Goal: Transaction & Acquisition: Purchase product/service

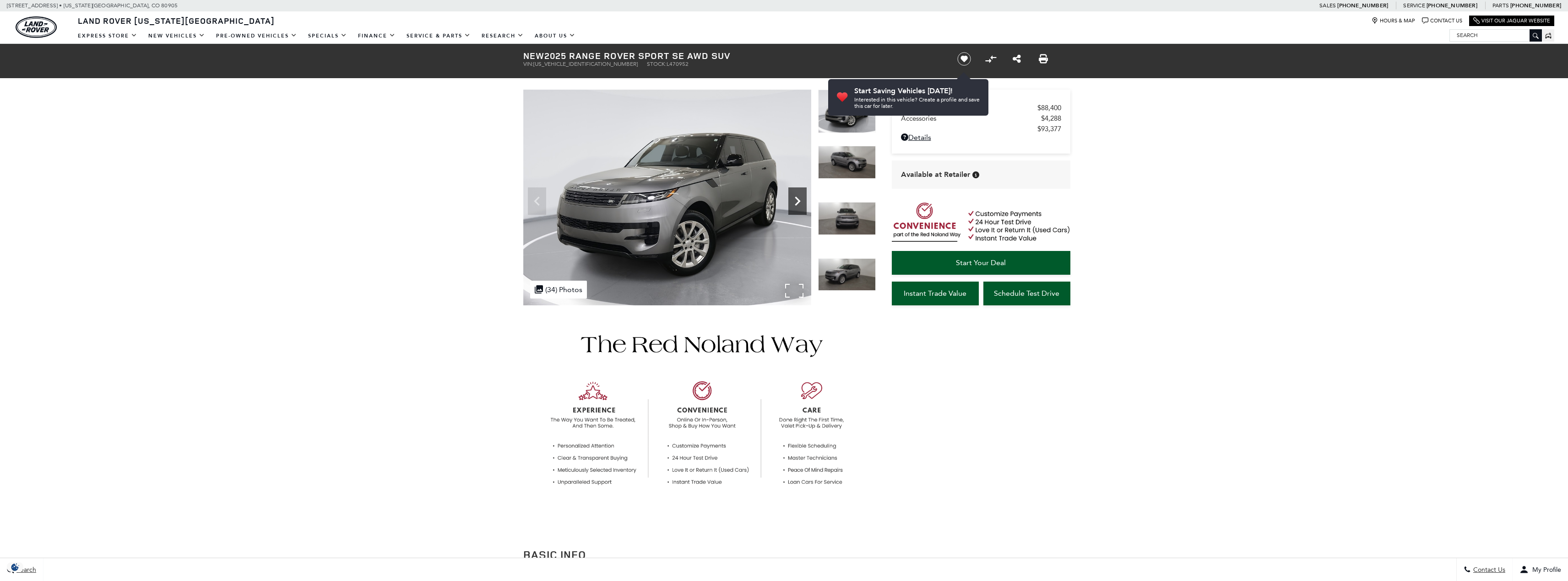
click at [796, 197] on icon "Next" at bounding box center [797, 201] width 18 height 18
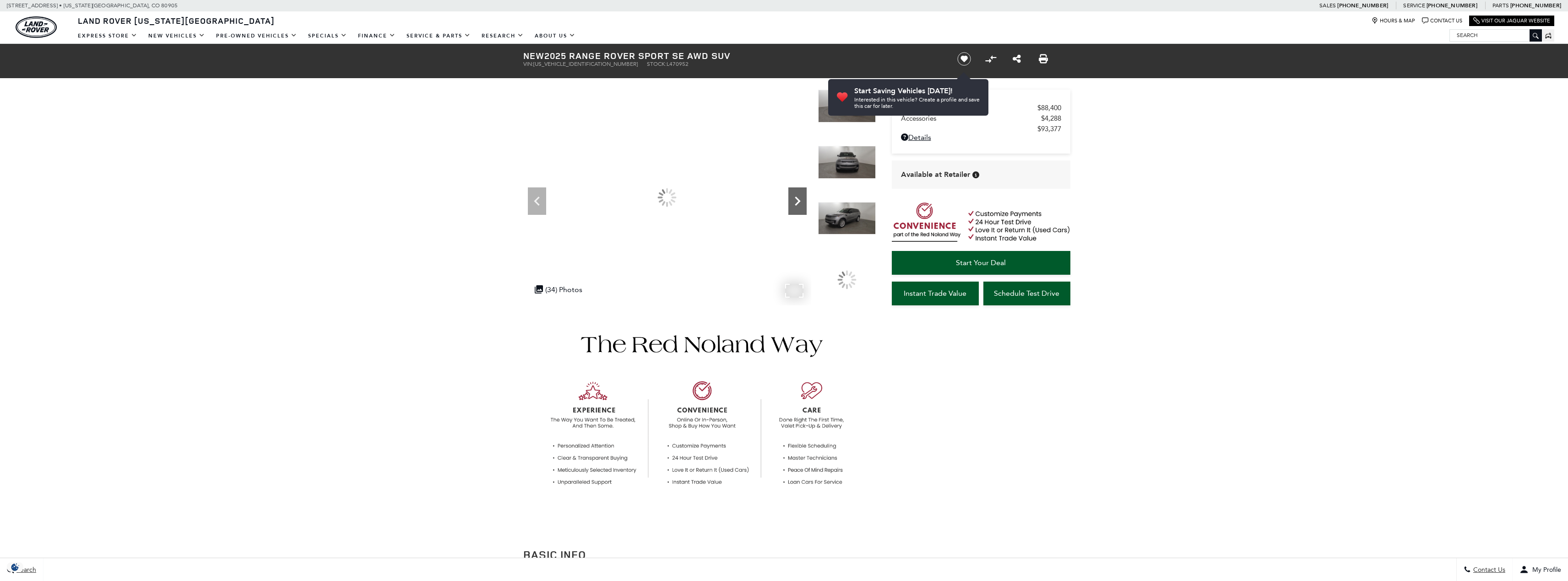
click at [796, 197] on icon "Next" at bounding box center [797, 201] width 18 height 18
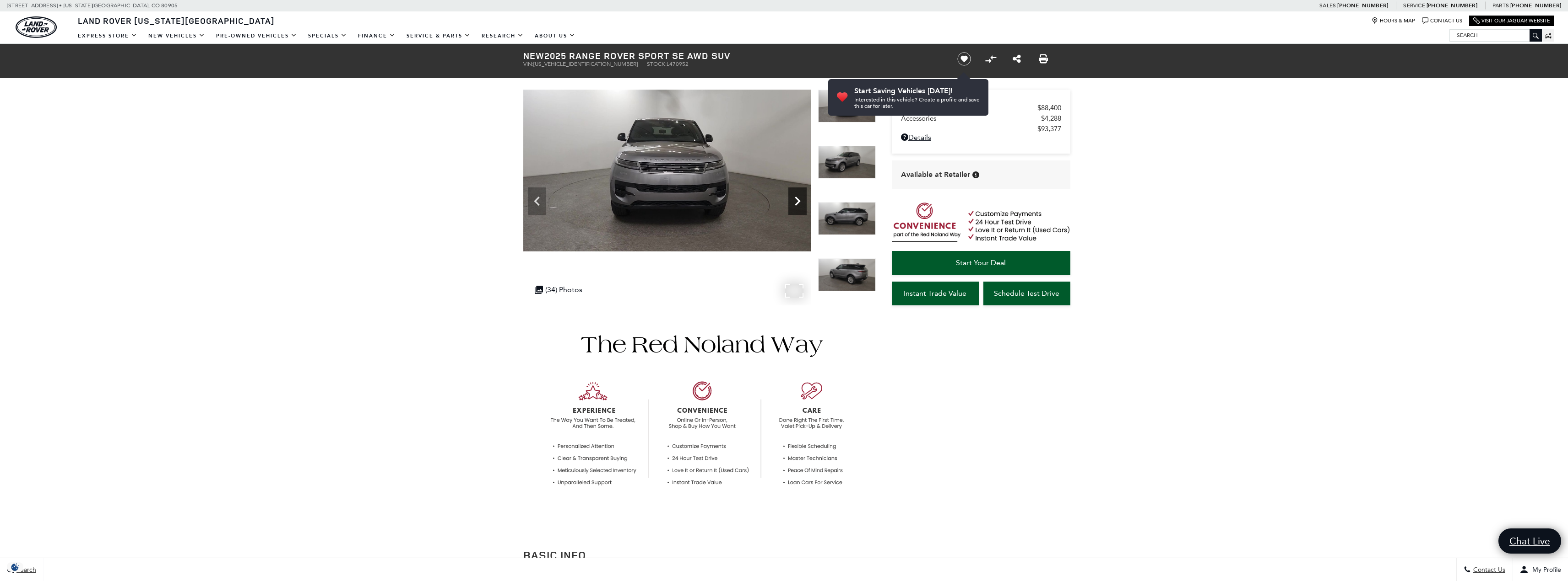
click at [797, 202] on icon "Next" at bounding box center [797, 201] width 18 height 18
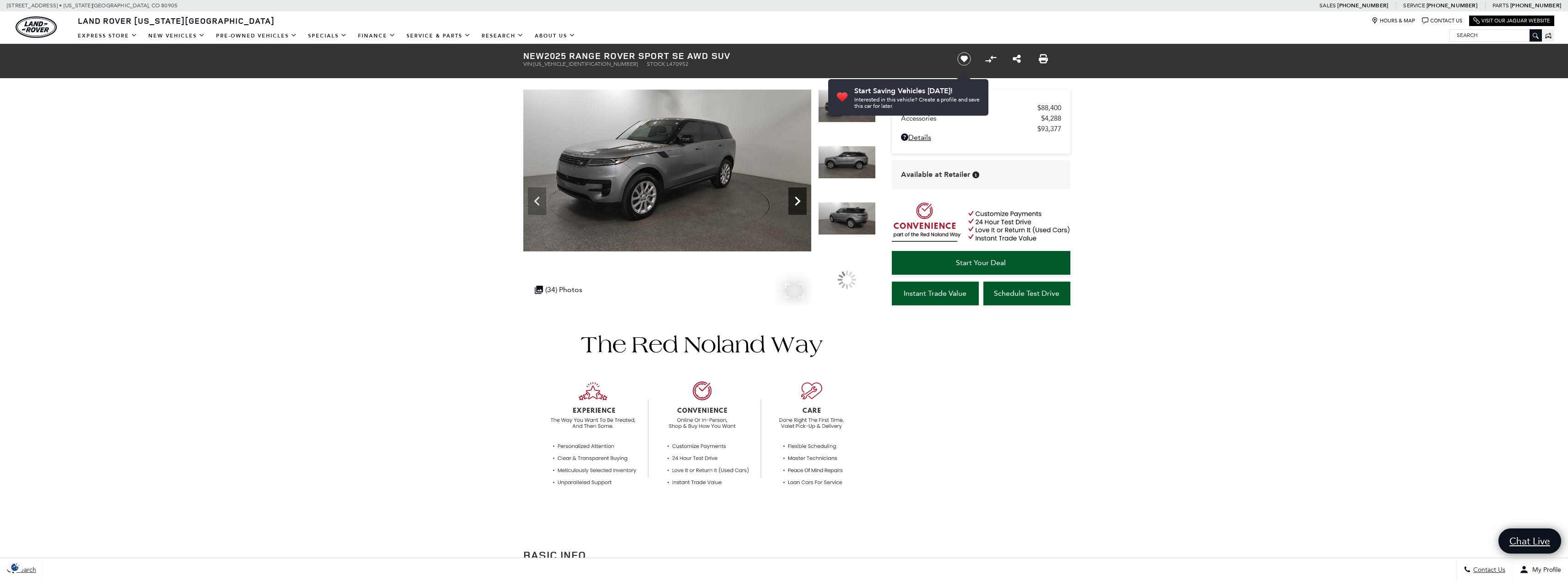
click at [797, 202] on icon "Next" at bounding box center [797, 201] width 18 height 18
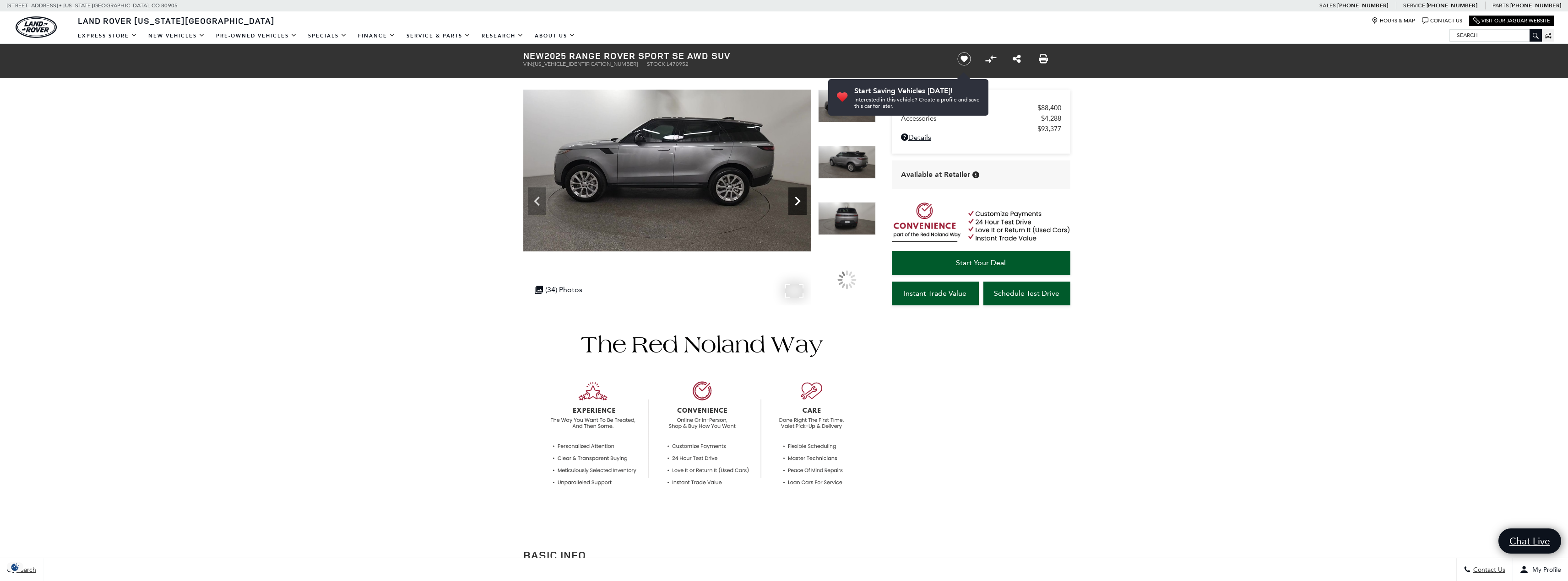
click at [797, 202] on icon "Next" at bounding box center [797, 201] width 18 height 18
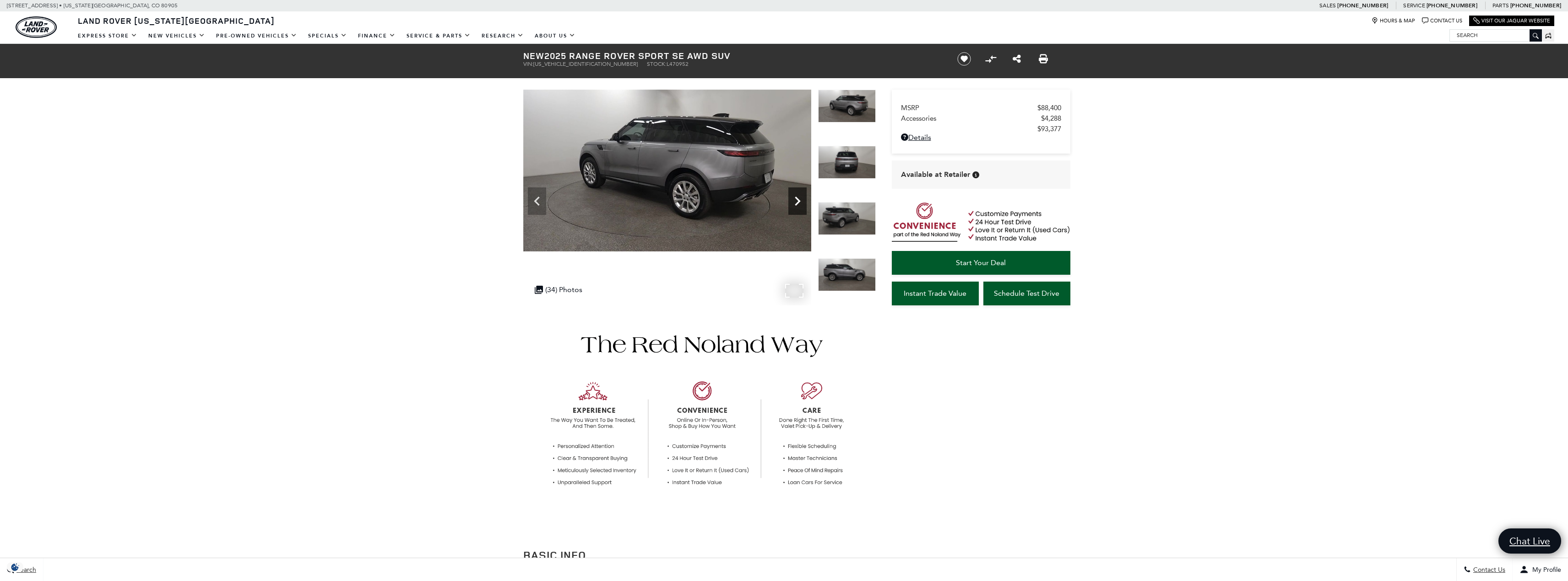
click at [797, 202] on icon "Next" at bounding box center [797, 201] width 18 height 18
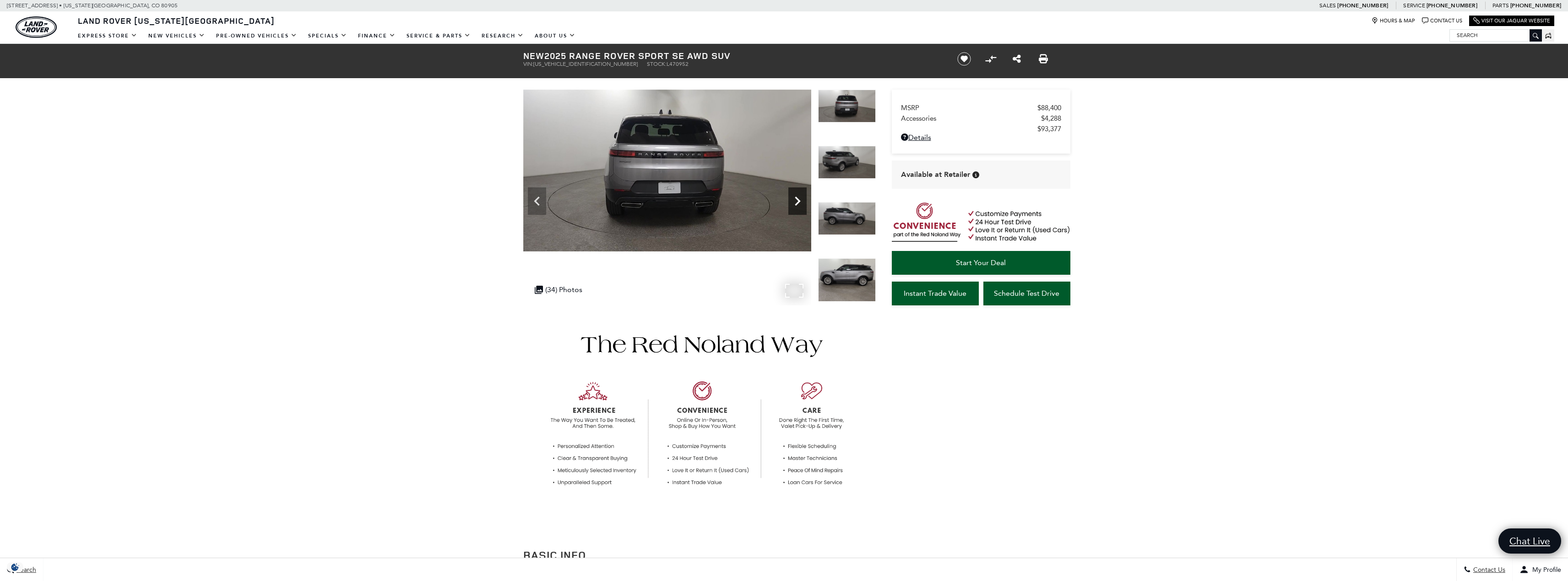
click at [797, 202] on icon "Next" at bounding box center [797, 201] width 18 height 18
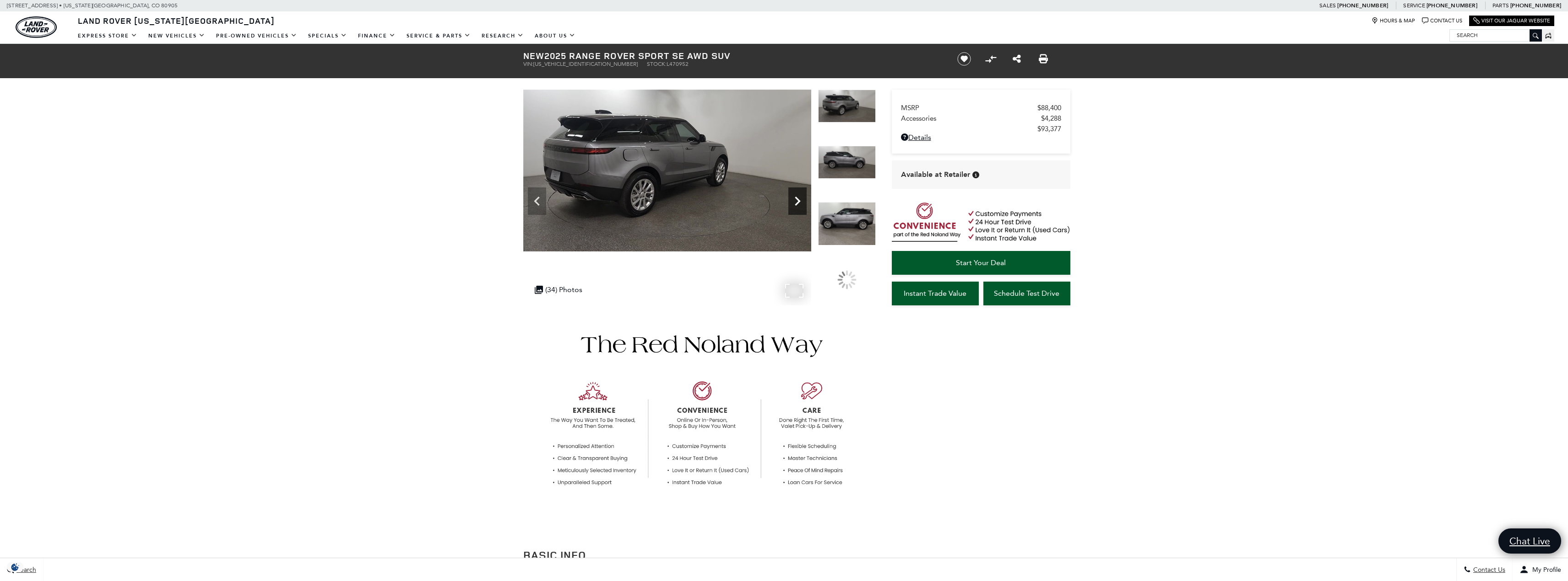
click at [797, 202] on icon "Next" at bounding box center [797, 201] width 18 height 18
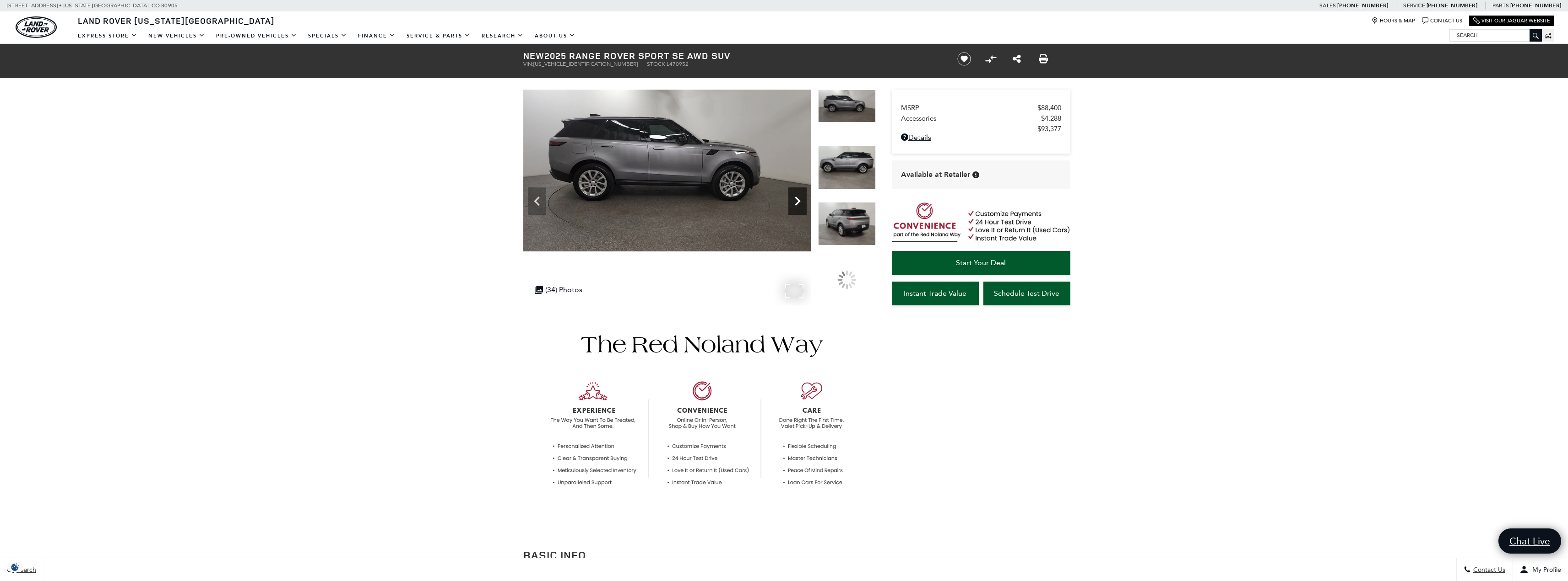
click at [797, 202] on icon "Next" at bounding box center [797, 201] width 18 height 18
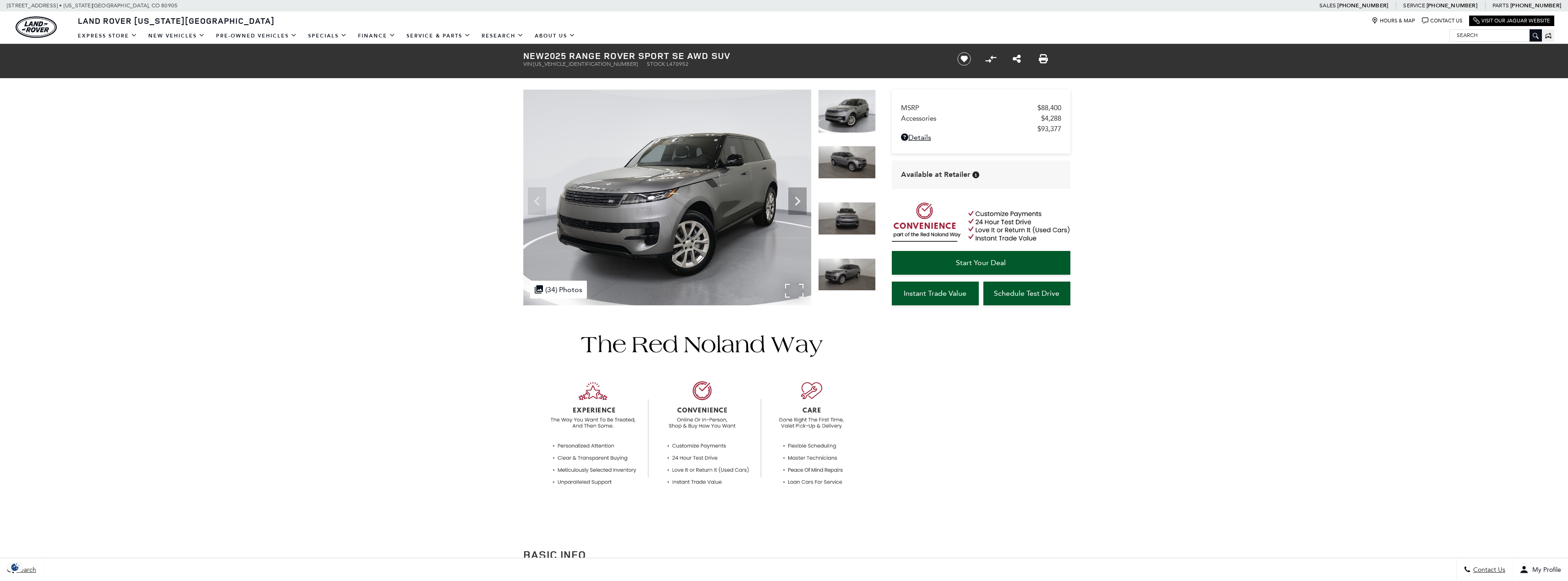
click at [722, 208] on img at bounding box center [667, 198] width 288 height 216
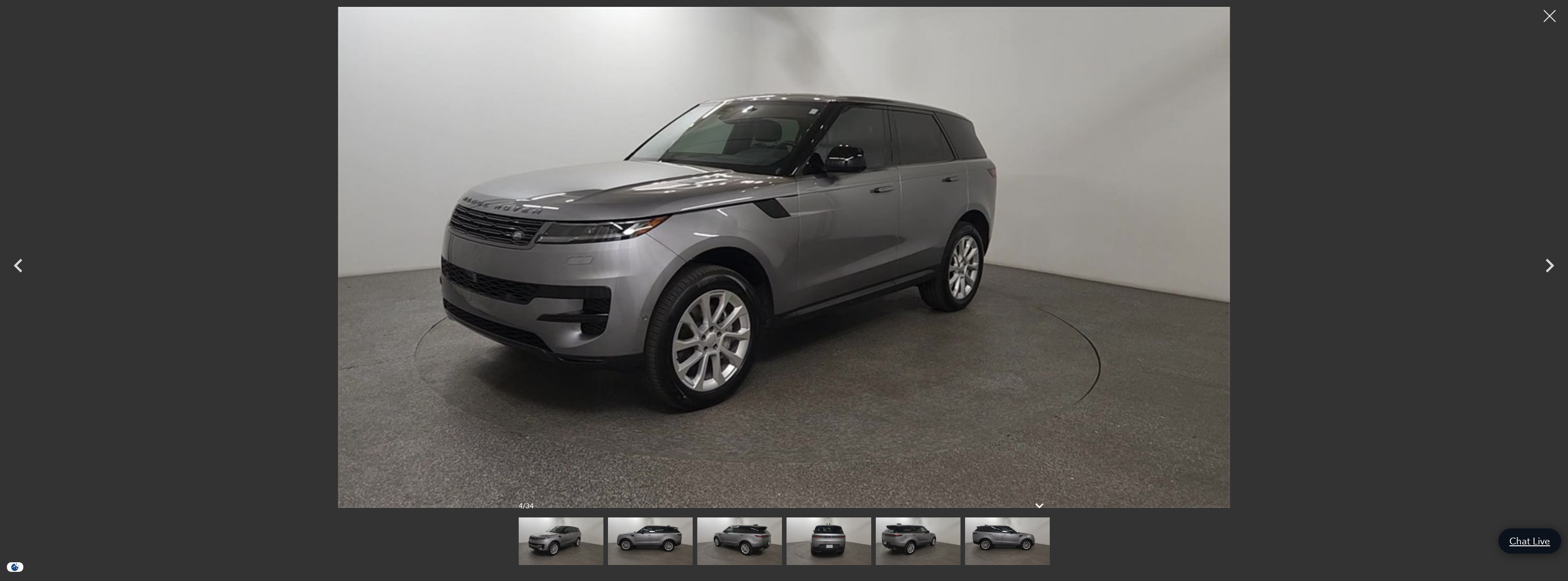
click at [1546, 18] on div at bounding box center [1549, 16] width 24 height 24
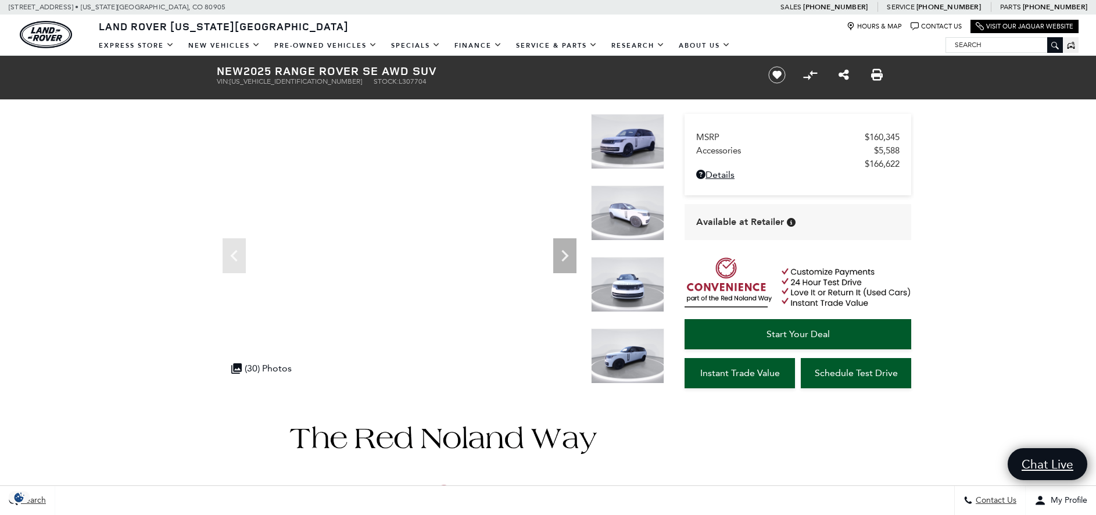
drag, startPoint x: 356, startPoint y: 77, endPoint x: 348, endPoint y: 68, distance: 12.0
click at [356, 77] on div "New 2025 Range Rover SE AWD SUV VIN: [US_VEHICLE_IDENTIFICATION_NUMBER] Stock: …" at bounding box center [478, 75] width 558 height 38
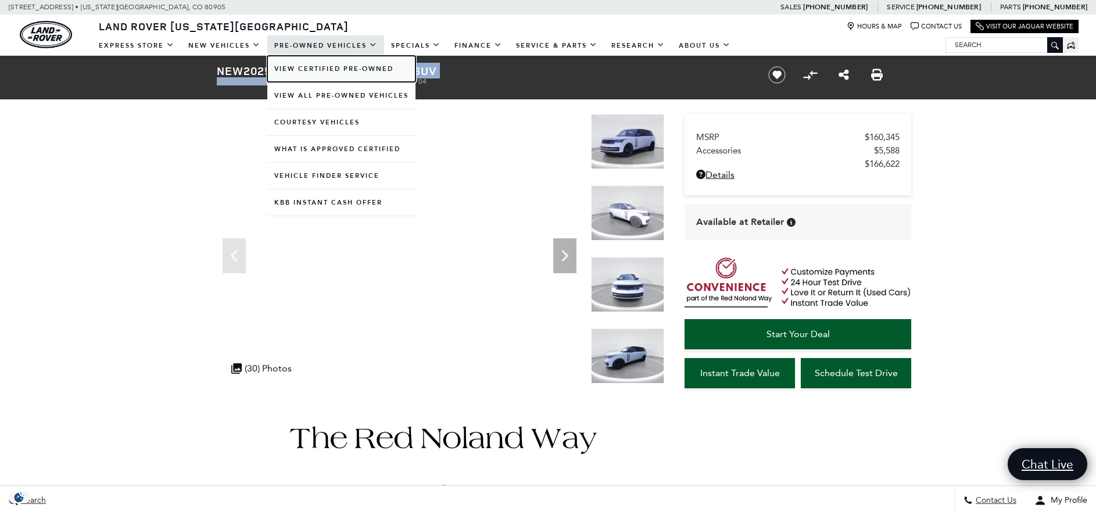
click at [337, 80] on link "View Certified Pre-Owned" at bounding box center [341, 69] width 148 height 26
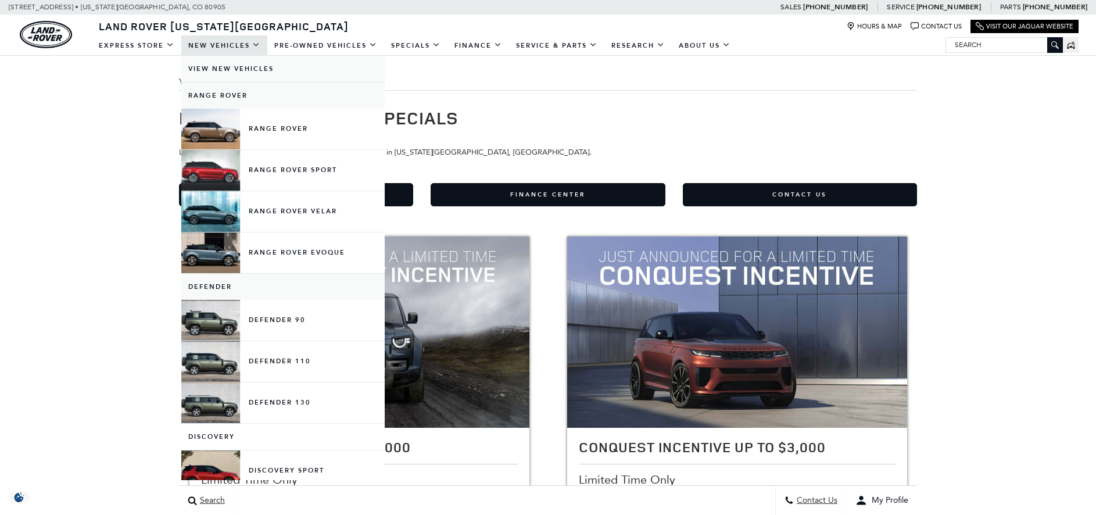
click at [229, 71] on link "View New Vehicles" at bounding box center [282, 69] width 203 height 26
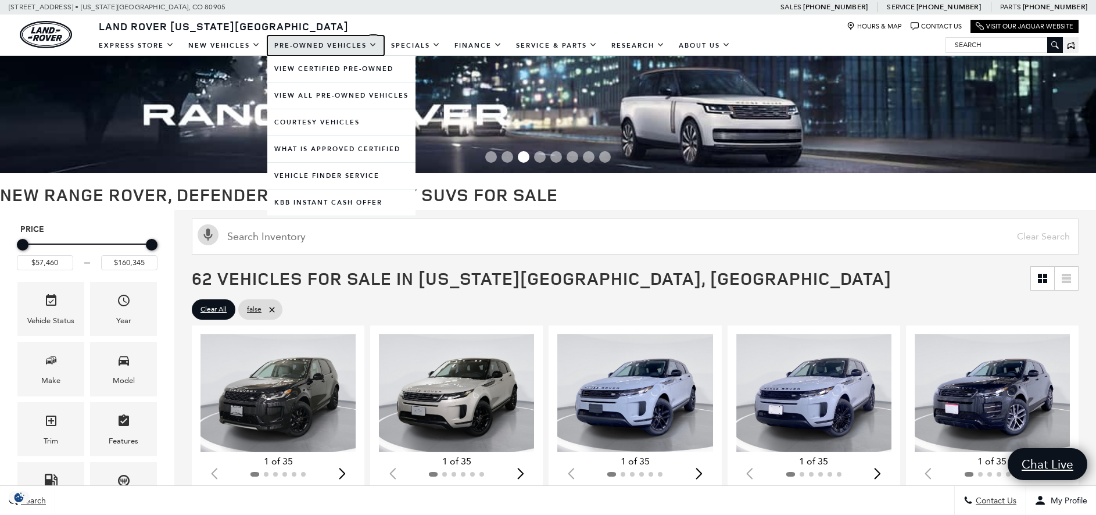
click at [322, 41] on link "Pre-Owned Vehicles" at bounding box center [325, 45] width 117 height 20
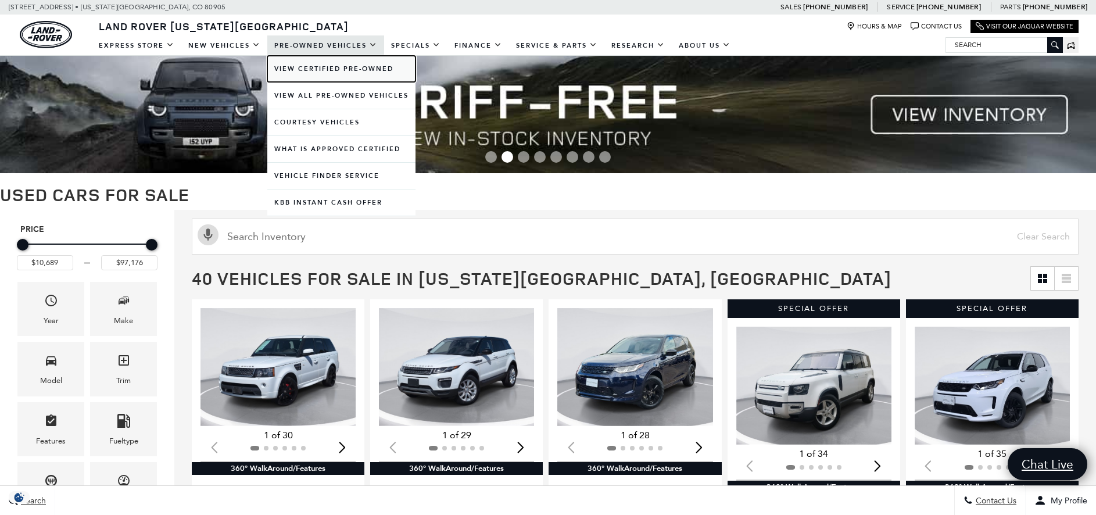
click at [370, 71] on link "View Certified Pre-Owned" at bounding box center [341, 69] width 148 height 26
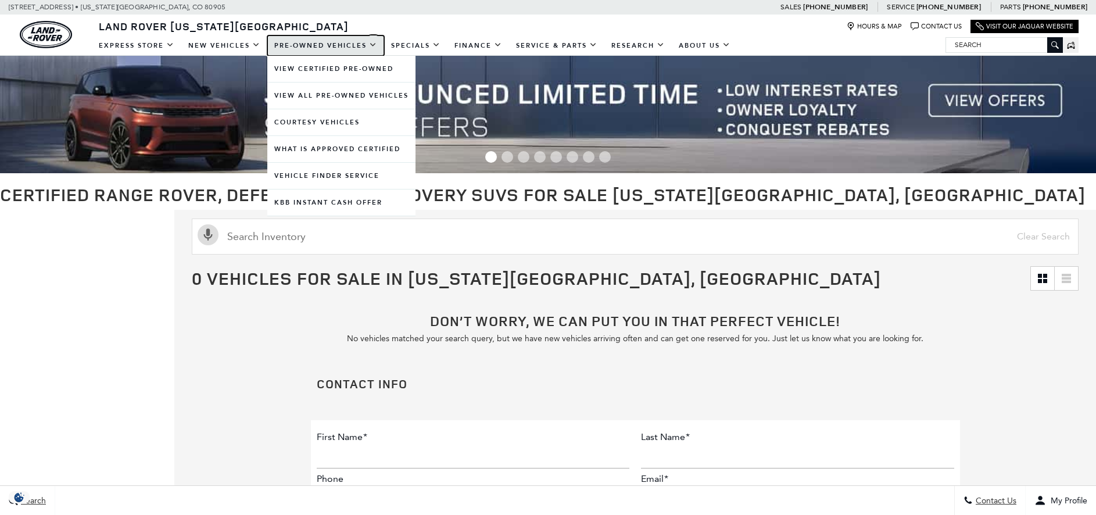
click at [300, 46] on link "Pre-Owned Vehicles" at bounding box center [325, 45] width 117 height 20
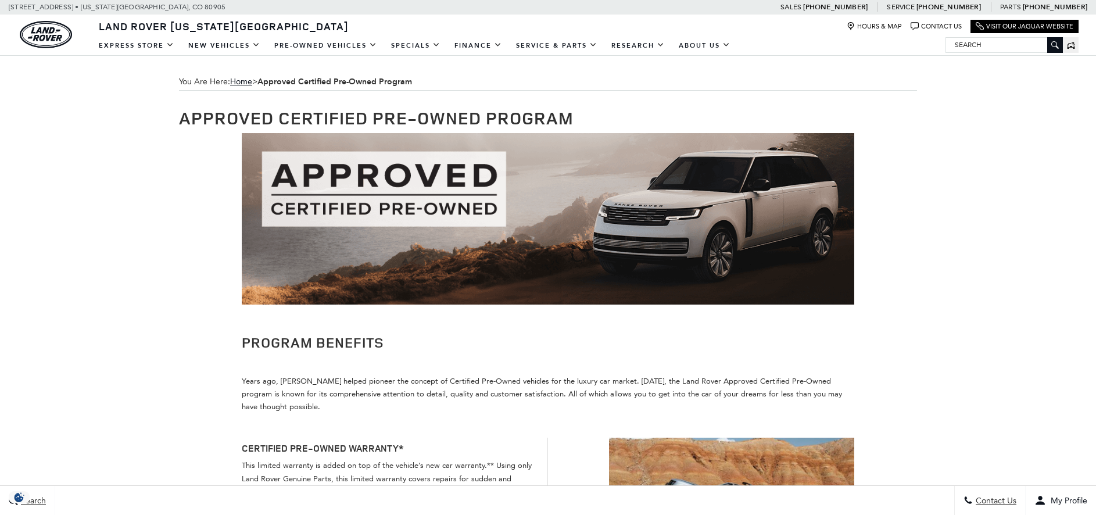
drag, startPoint x: 452, startPoint y: 243, endPoint x: 483, endPoint y: 251, distance: 31.8
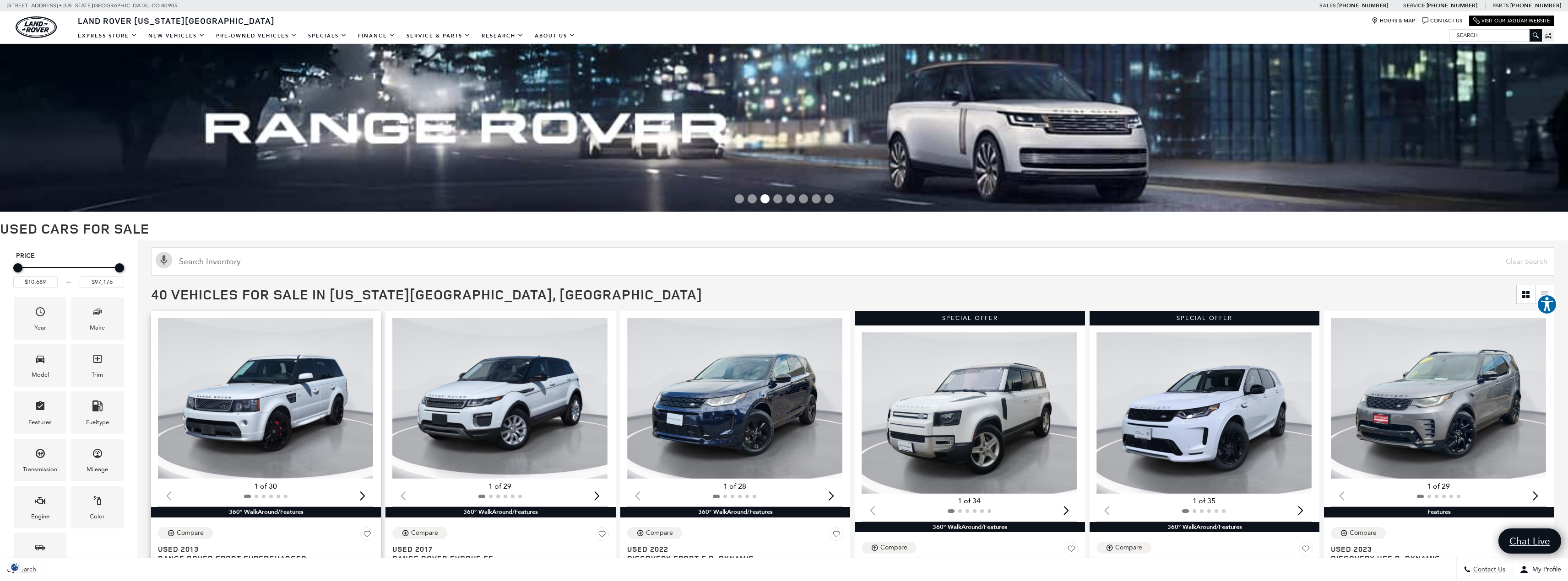
click at [256, 405] on img "1 / 2" at bounding box center [265, 398] width 215 height 161
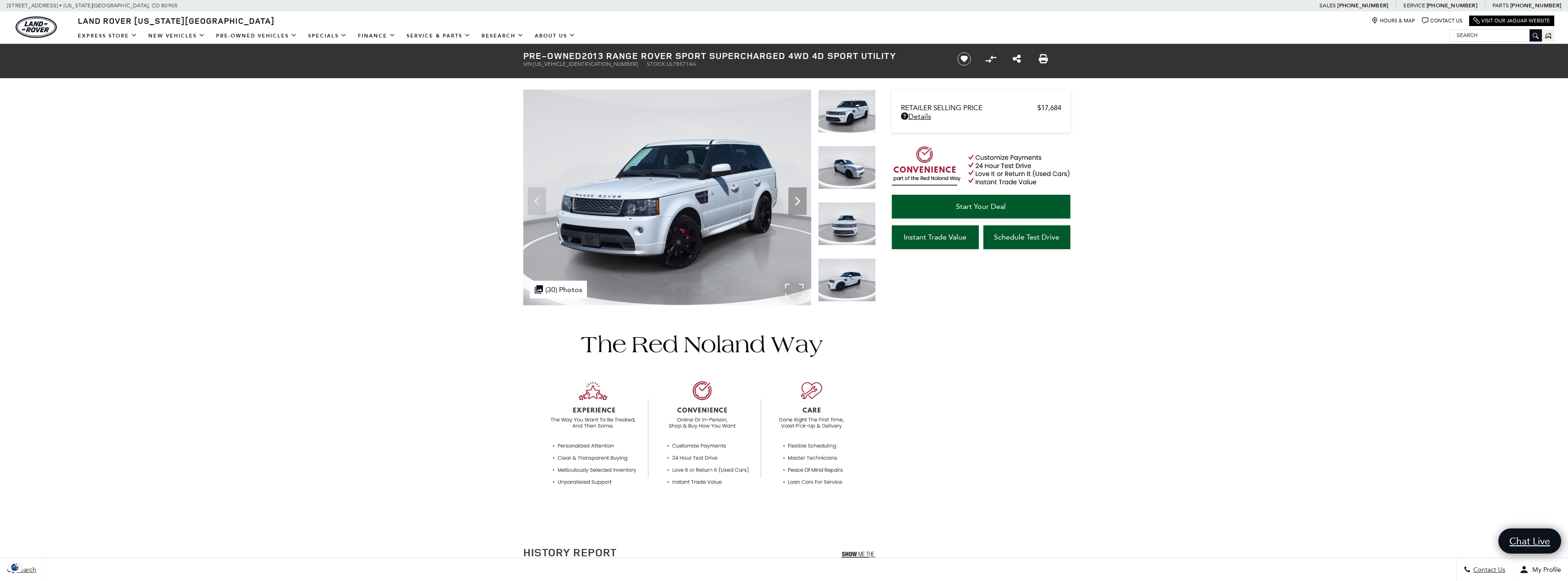
click at [763, 172] on img at bounding box center [667, 198] width 288 height 216
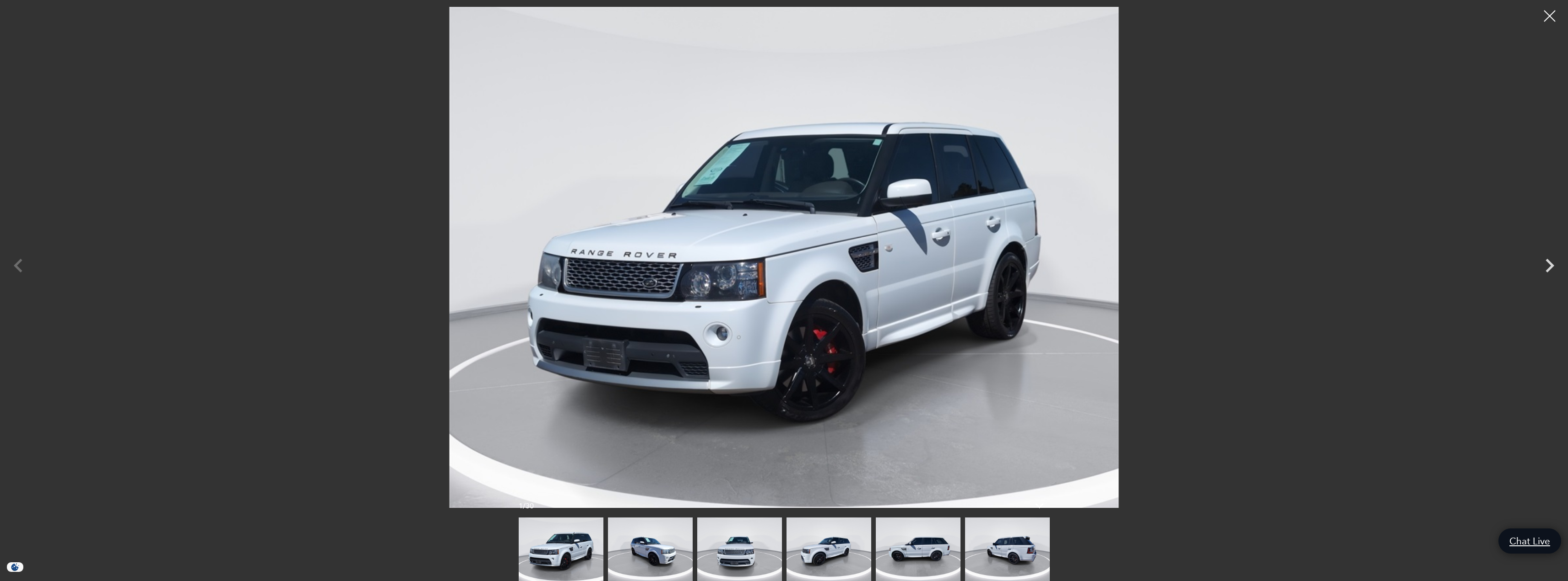
click at [821, 572] on img at bounding box center [828, 550] width 84 height 64
click at [960, 563] on img at bounding box center [917, 550] width 84 height 64
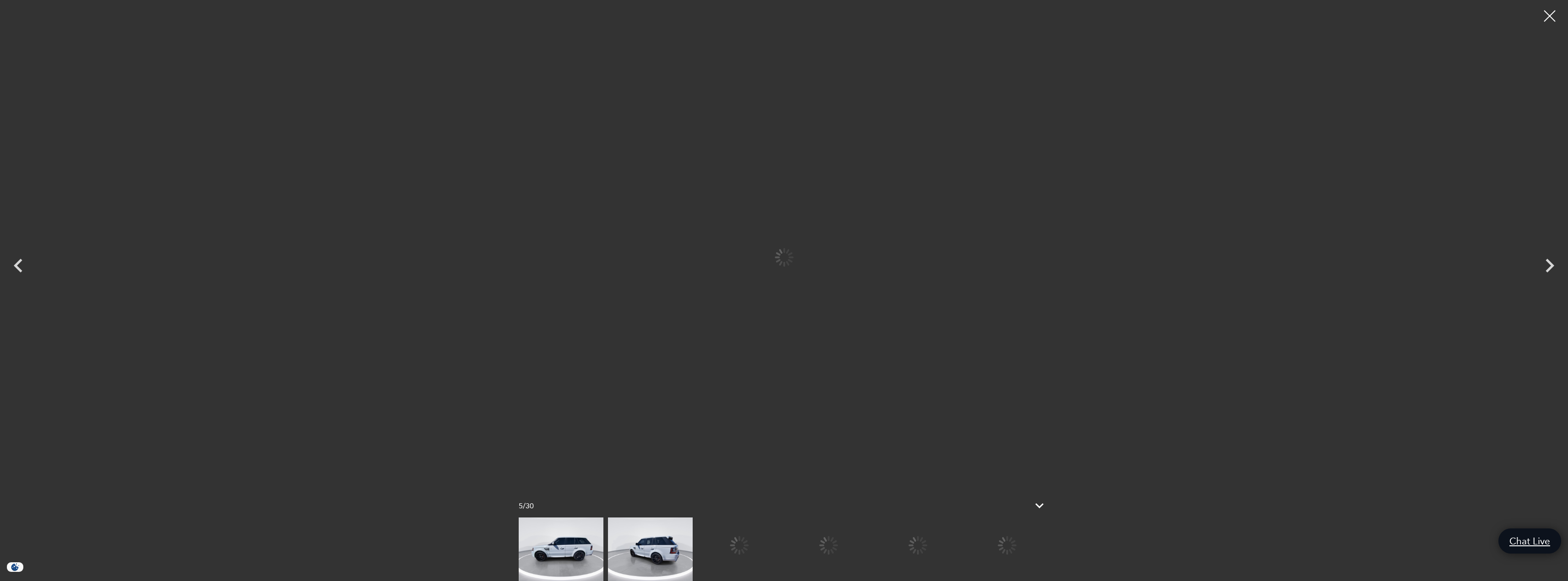
click at [693, 560] on div at bounding box center [427, 550] width 531 height 64
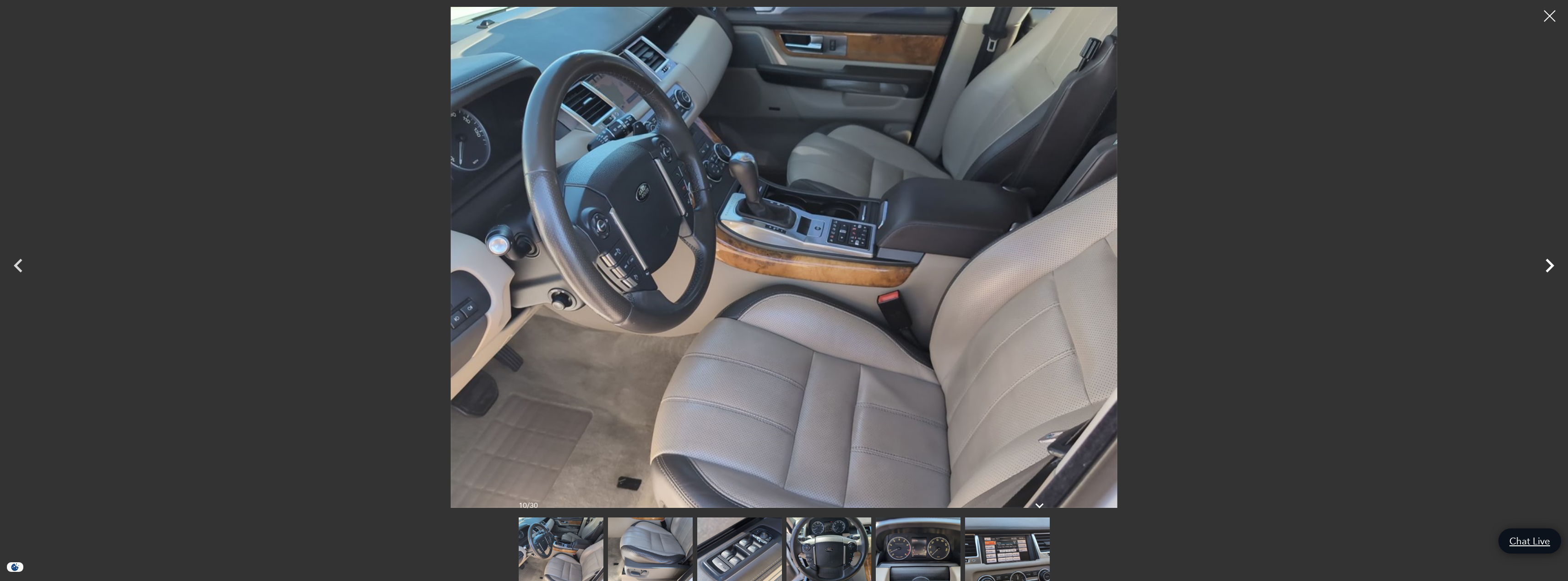
click at [1544, 272] on icon "Next" at bounding box center [1549, 265] width 28 height 28
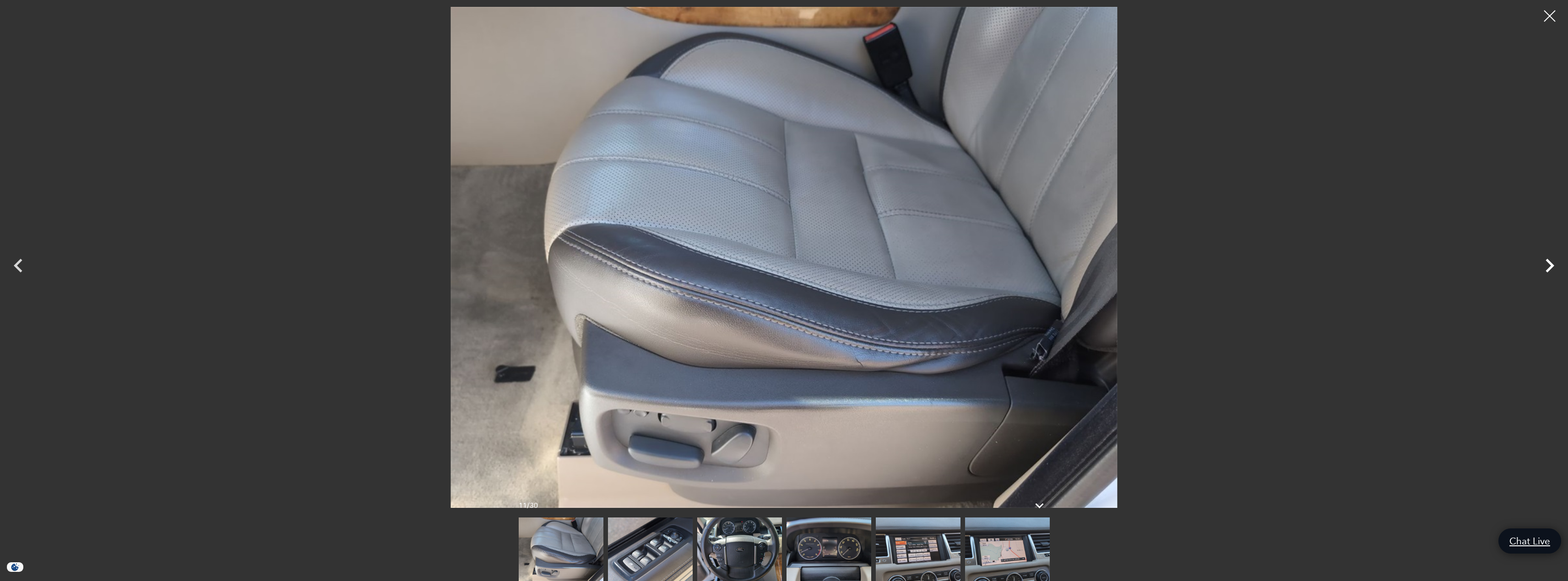
click at [1542, 267] on icon "Next" at bounding box center [1549, 265] width 28 height 28
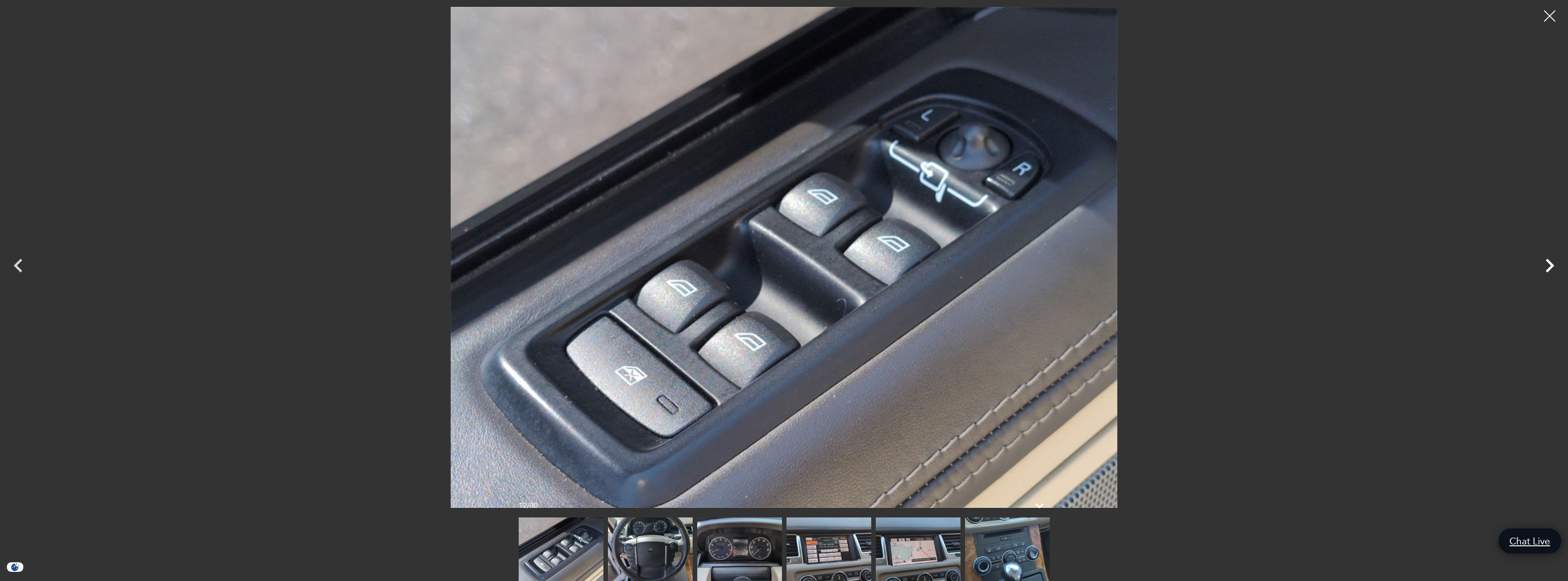
click at [1541, 260] on icon "Next" at bounding box center [1549, 265] width 28 height 28
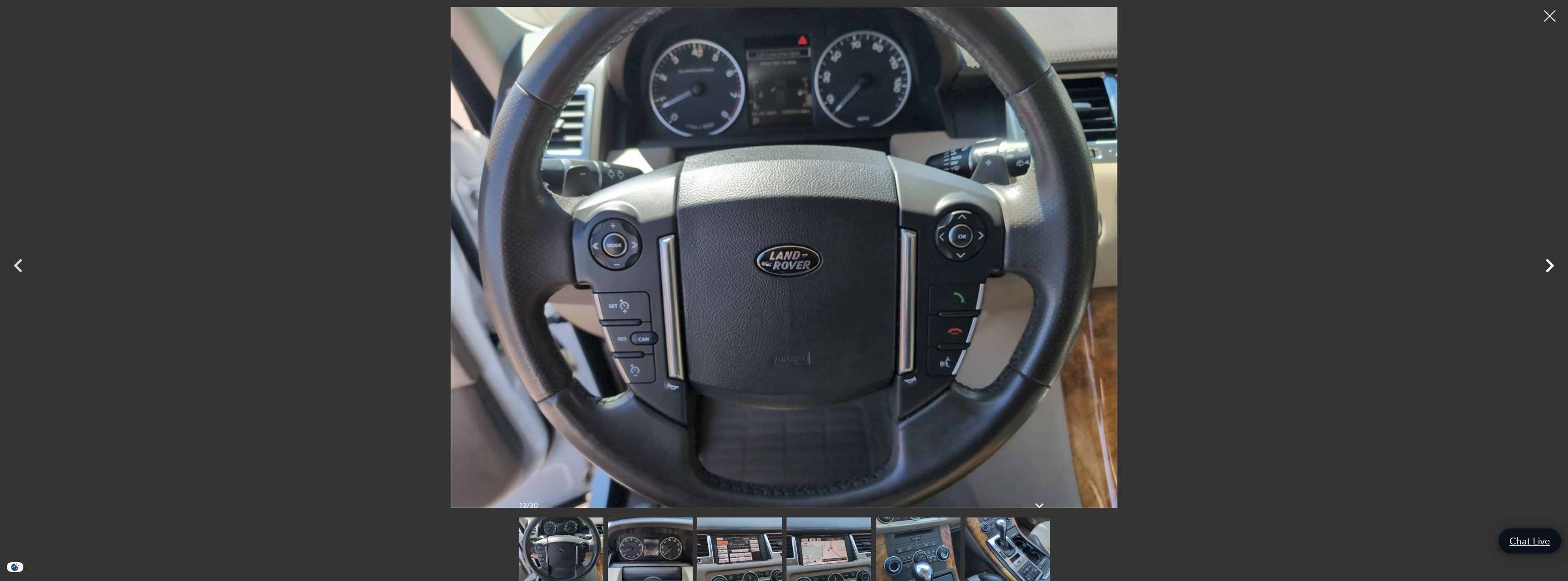
click at [1541, 260] on icon "Next" at bounding box center [1549, 265] width 28 height 28
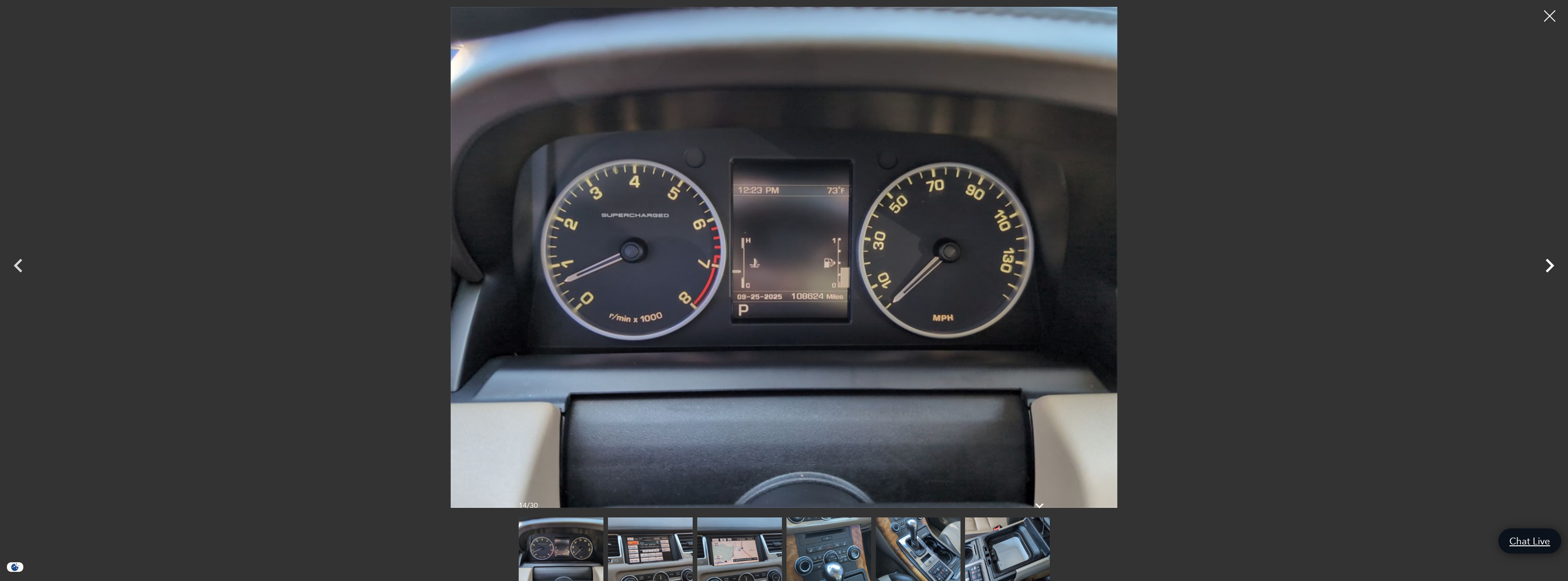
click at [1541, 260] on icon "Next" at bounding box center [1549, 265] width 28 height 28
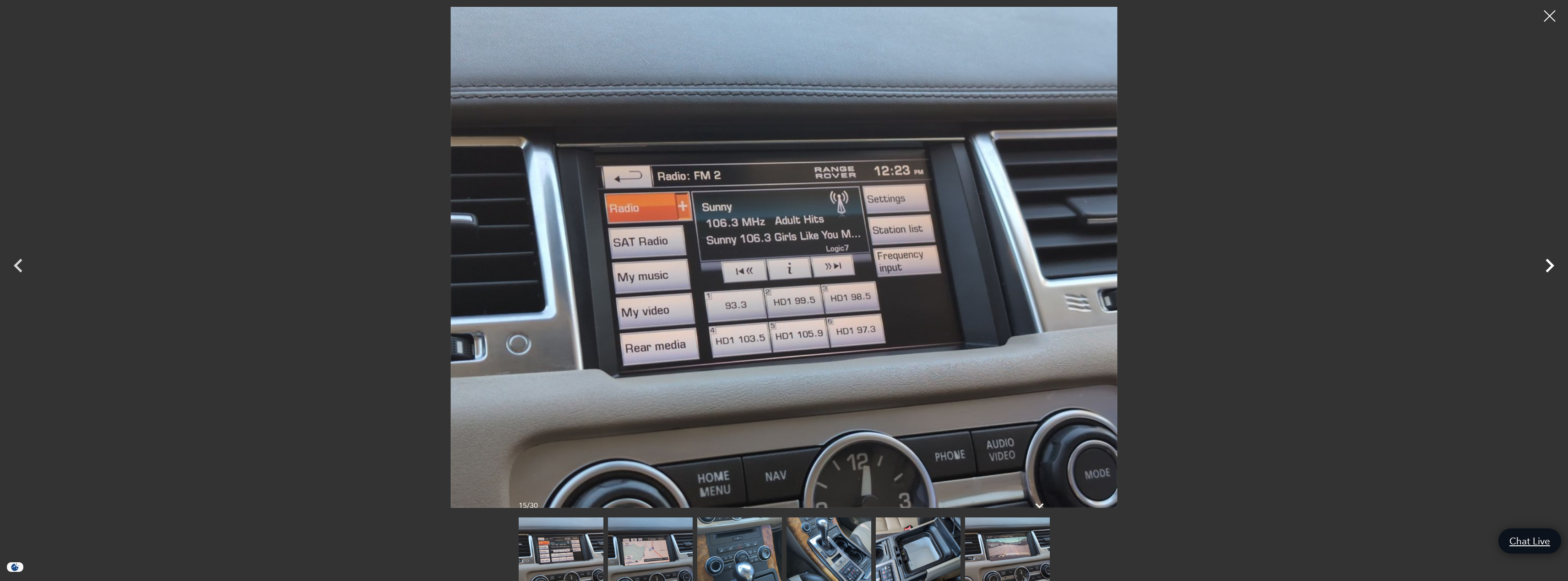
click at [1541, 260] on icon "Next" at bounding box center [1549, 265] width 28 height 28
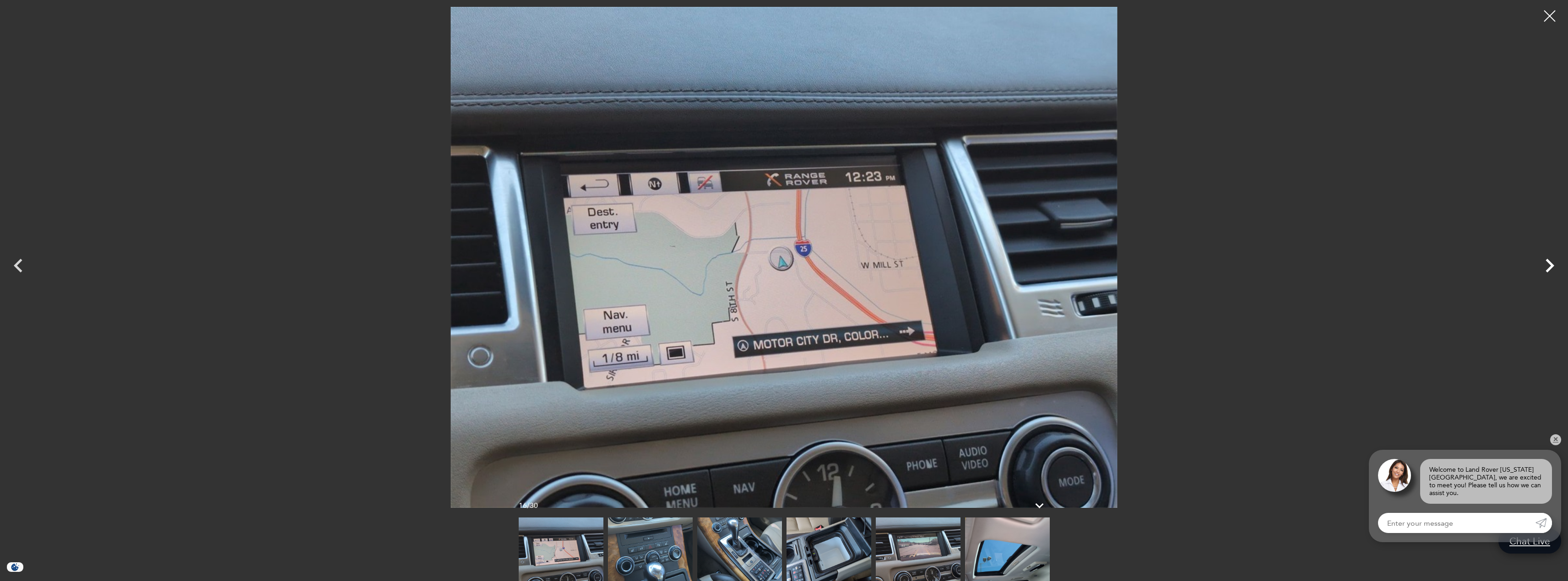
click at [1547, 268] on icon "Next" at bounding box center [1549, 265] width 28 height 28
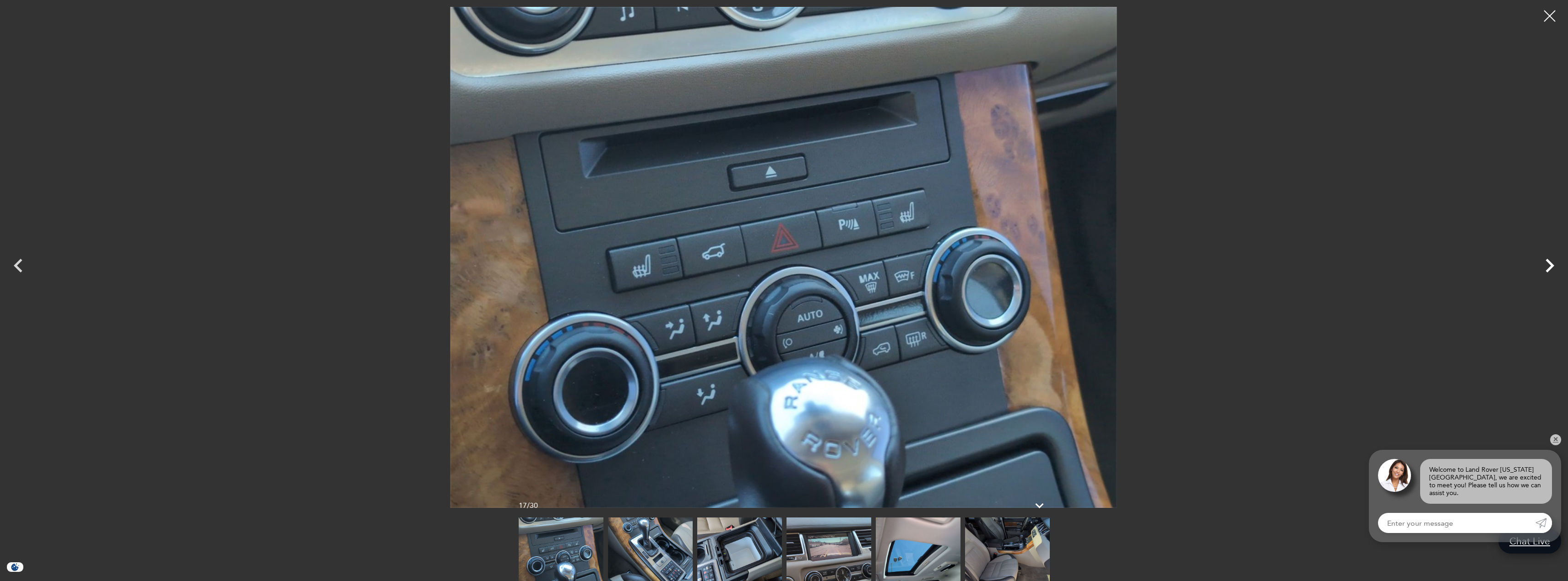
click at [1543, 265] on icon "Next" at bounding box center [1549, 265] width 28 height 28
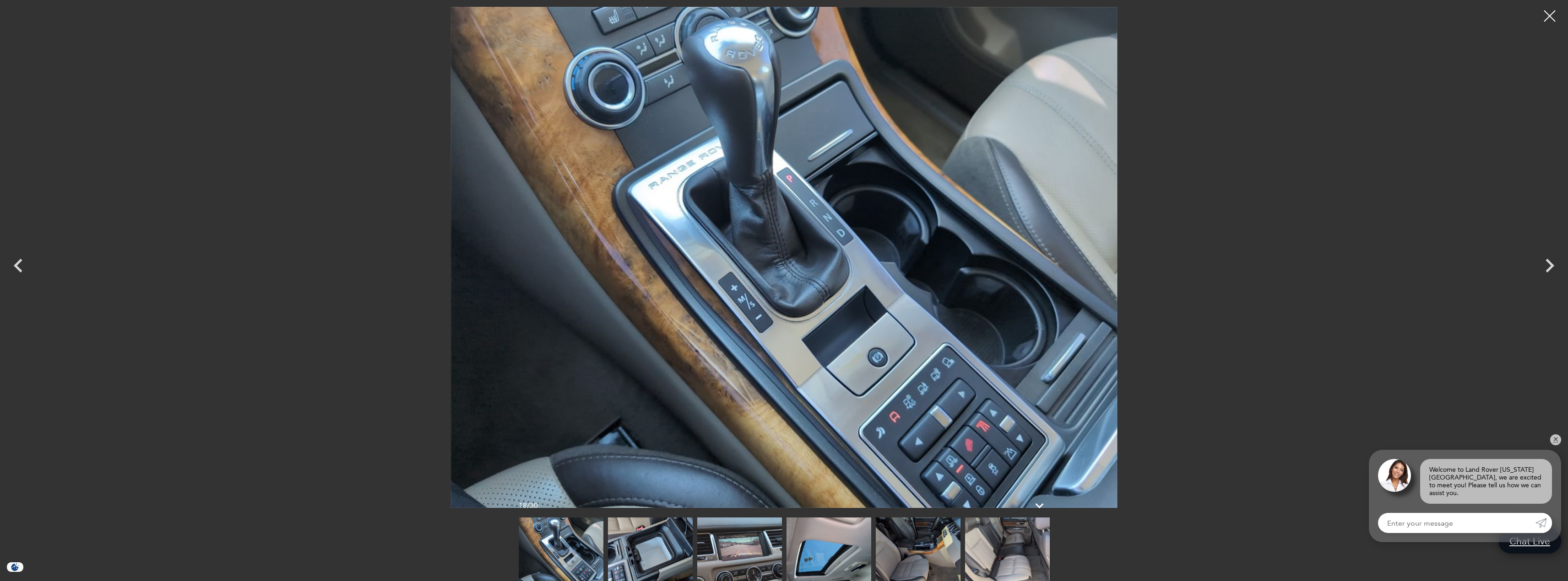
click at [1440, 223] on img at bounding box center [783, 257] width 1476 height 501
click at [1551, 264] on icon "Next" at bounding box center [1549, 265] width 9 height 13
